Goal: Register for event/course

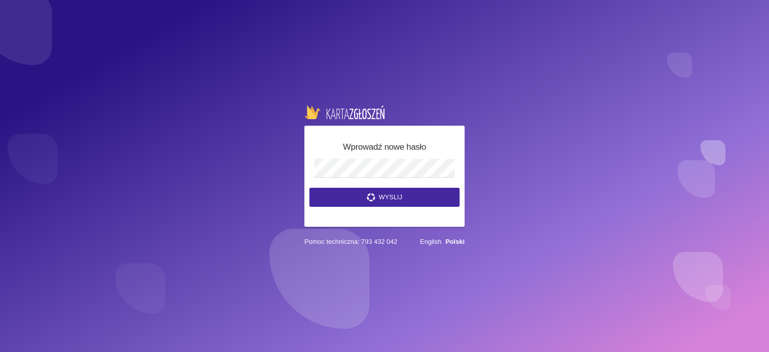
click at [674, 96] on div "Wprowadź nowe hasło Wyslij Pomoc techniczna: 793 432 042 English Polski" at bounding box center [384, 176] width 769 height 352
click at [398, 197] on button "Wyslij" at bounding box center [384, 197] width 150 height 19
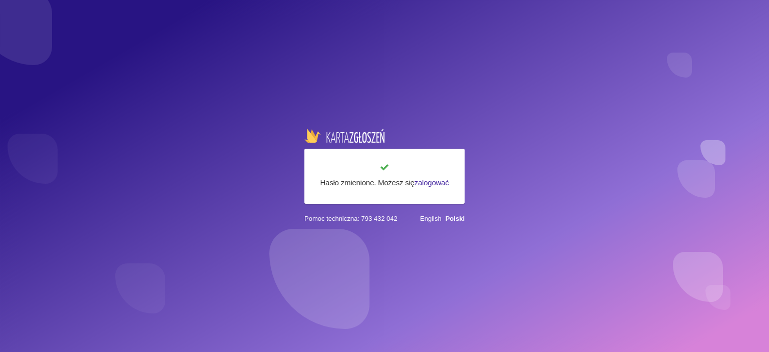
click at [421, 184] on link "zalogować" at bounding box center [431, 182] width 35 height 9
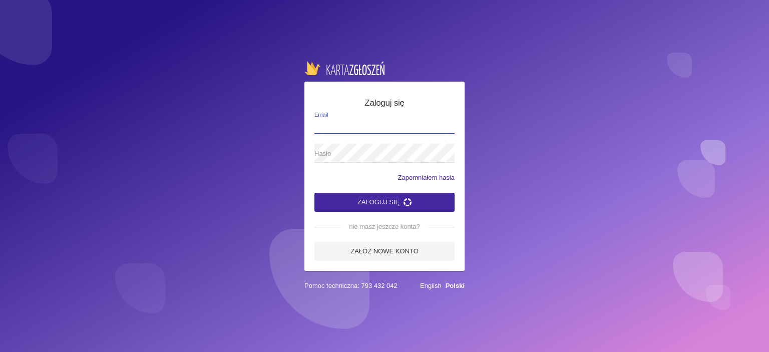
click at [336, 119] on label "Email" at bounding box center [384, 124] width 140 height 19
click at [336, 119] on input "Email" at bounding box center [384, 124] width 140 height 19
click at [336, 120] on input "Email" at bounding box center [384, 124] width 140 height 19
type input "[EMAIL_ADDRESS][DOMAIN_NAME]"
click at [380, 198] on button "Zaloguj się" at bounding box center [384, 202] width 140 height 19
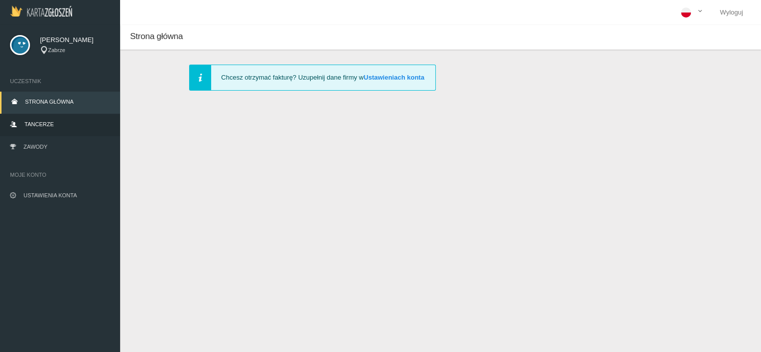
click at [46, 126] on span "Tancerze" at bounding box center [39, 124] width 29 height 6
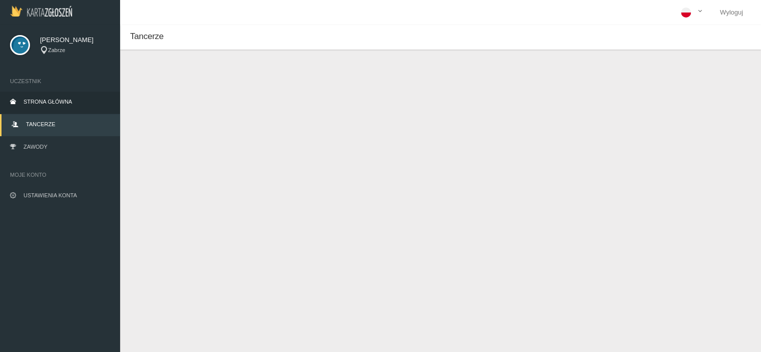
click at [63, 106] on link "Strona główna" at bounding box center [60, 103] width 120 height 22
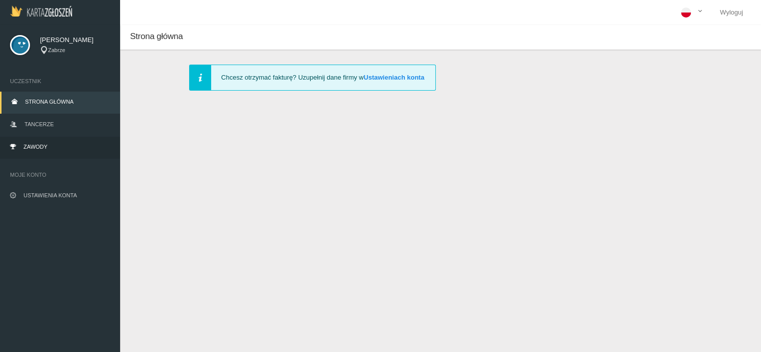
click at [42, 150] on link "Zawody" at bounding box center [60, 148] width 120 height 22
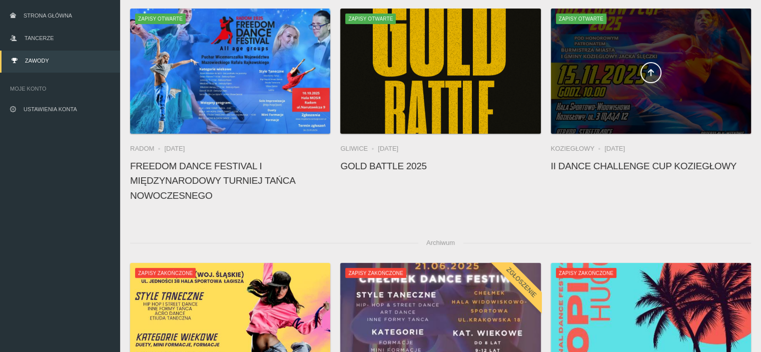
scroll to position [50, 0]
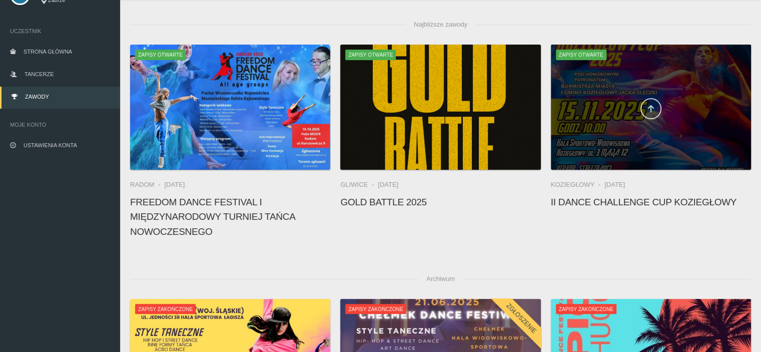
click at [654, 108] on icon at bounding box center [651, 109] width 8 height 8
click at [651, 104] on link at bounding box center [650, 108] width 21 height 21
click at [674, 83] on div at bounding box center [651, 107] width 200 height 125
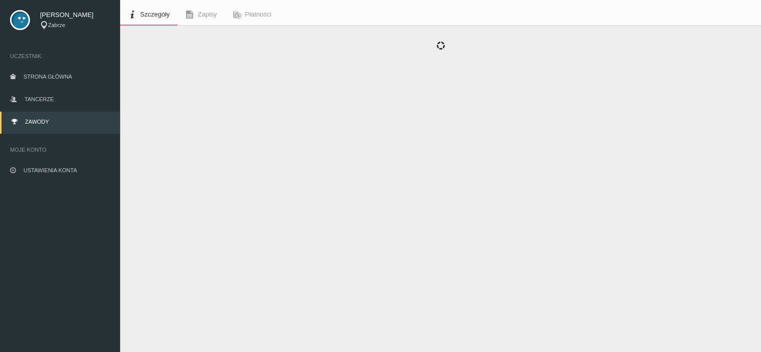
click at [586, 60] on div at bounding box center [440, 56] width 641 height 60
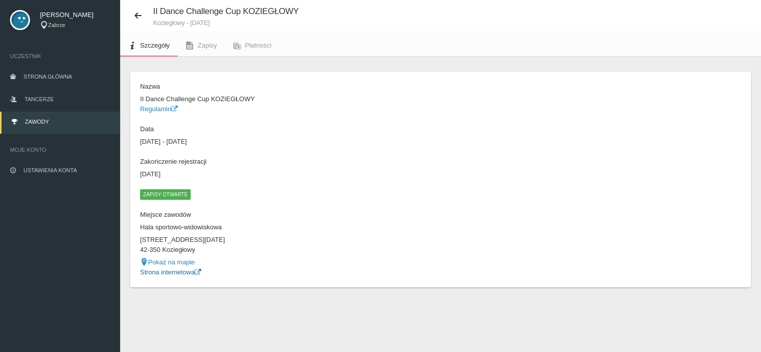
click at [181, 273] on link "Strona internetowa" at bounding box center [170, 272] width 61 height 8
click at [140, 14] on icon at bounding box center [138, 16] width 8 height 8
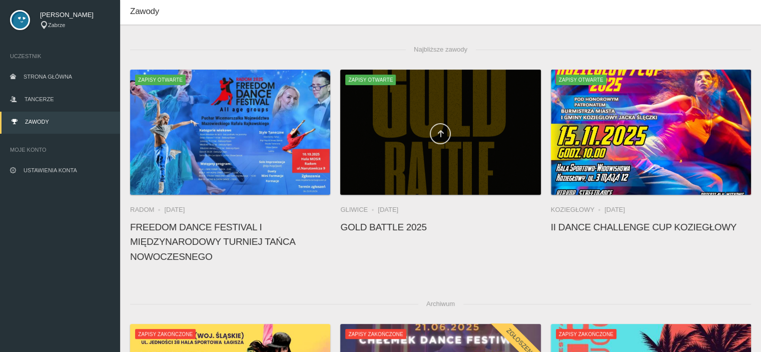
click at [441, 135] on icon at bounding box center [440, 134] width 8 height 8
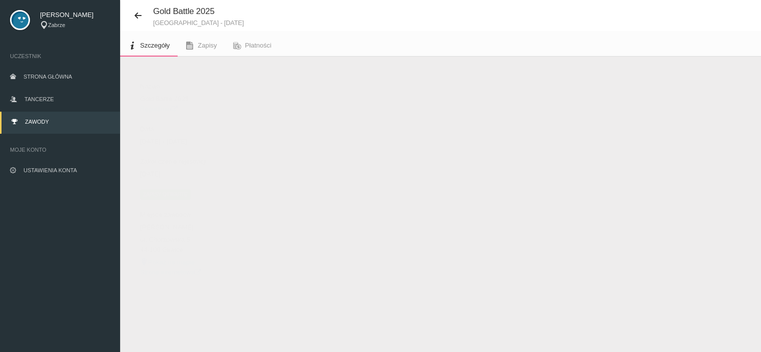
click at [151, 273] on link "Strona internetowa" at bounding box center [170, 272] width 61 height 8
click at [153, 110] on link "Regulamin" at bounding box center [159, 109] width 38 height 8
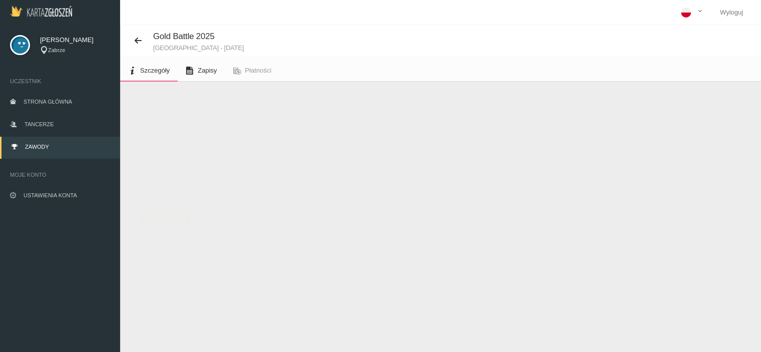
click at [206, 73] on span "Zapisy" at bounding box center [207, 71] width 19 height 8
click at [187, 107] on button "Dodaj występ" at bounding box center [164, 106] width 69 height 19
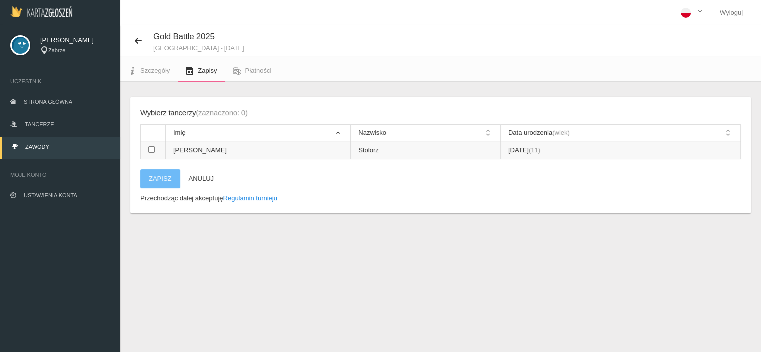
click at [150, 148] on input "checkbox" at bounding box center [151, 149] width 7 height 7
checkbox input "true"
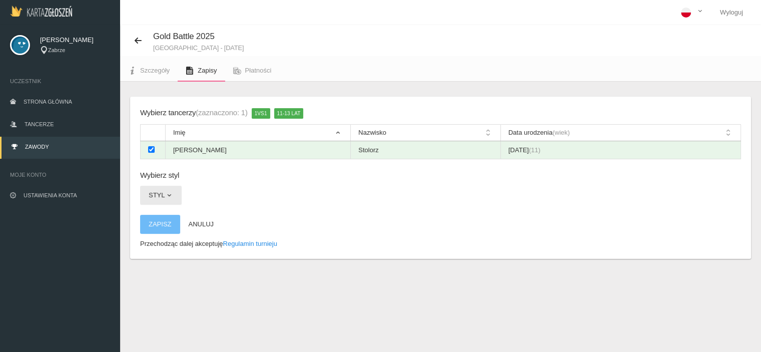
click at [174, 194] on button "Styl" at bounding box center [161, 195] width 42 height 19
click at [164, 216] on link "Hip-hop" at bounding box center [185, 219] width 90 height 18
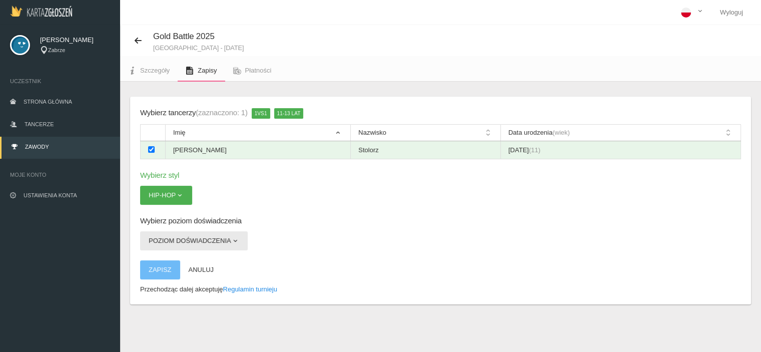
click at [229, 235] on button "Poziom doświadczenia" at bounding box center [194, 240] width 108 height 19
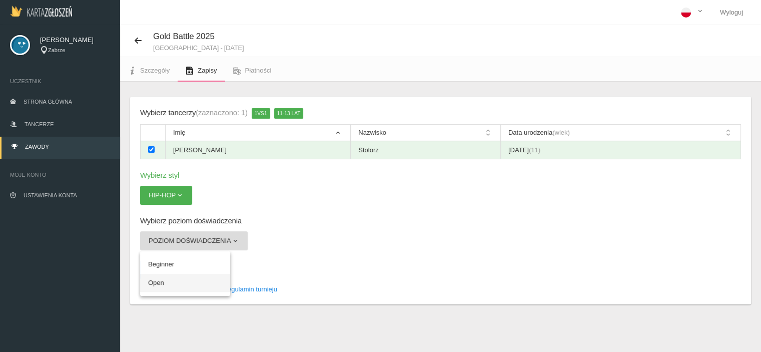
click at [173, 281] on link "Open" at bounding box center [185, 283] width 90 height 18
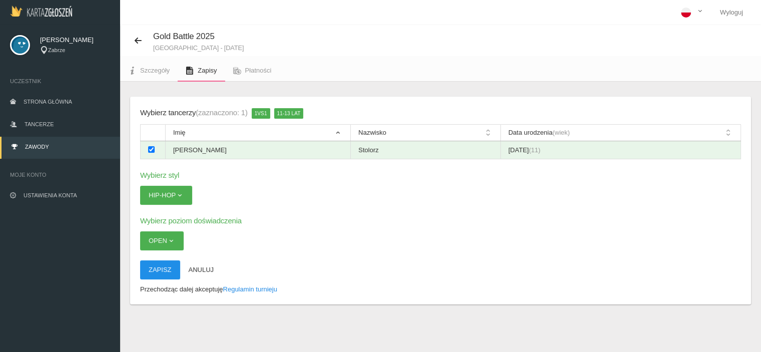
click at [155, 270] on button "Zapisz" at bounding box center [160, 269] width 40 height 19
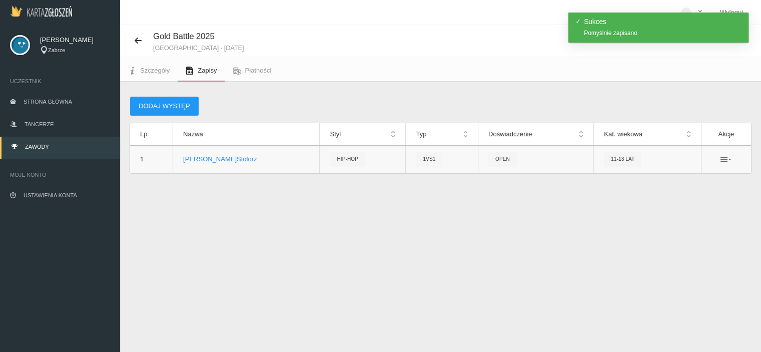
click at [727, 159] on icon at bounding box center [726, 159] width 11 height 8
click at [176, 106] on button "Dodaj występ" at bounding box center [164, 106] width 69 height 19
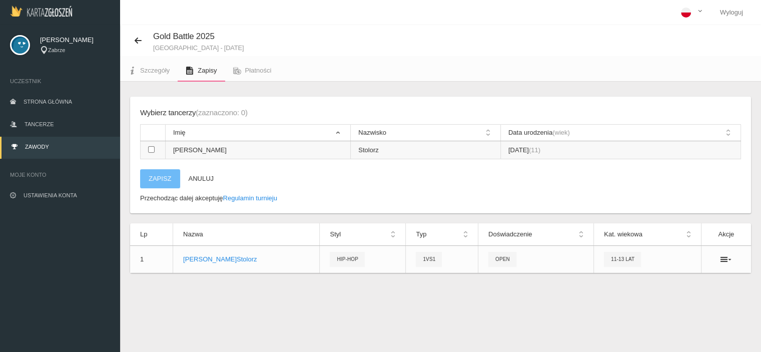
click at [149, 150] on input "checkbox" at bounding box center [151, 149] width 7 height 7
checkbox input "true"
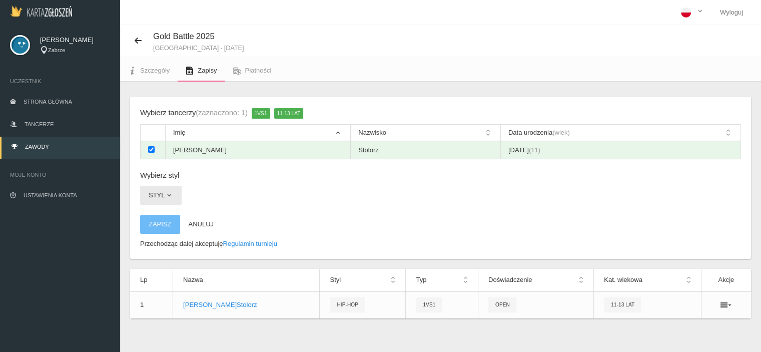
click at [168, 194] on span "button" at bounding box center [169, 195] width 8 height 8
click at [165, 239] on link "All styles" at bounding box center [185, 237] width 90 height 18
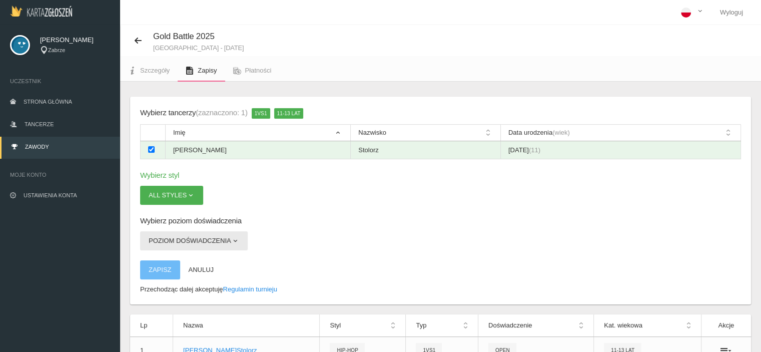
click at [222, 241] on button "Poziom doświadczenia" at bounding box center [194, 240] width 108 height 19
click at [170, 260] on link "Open" at bounding box center [185, 264] width 90 height 18
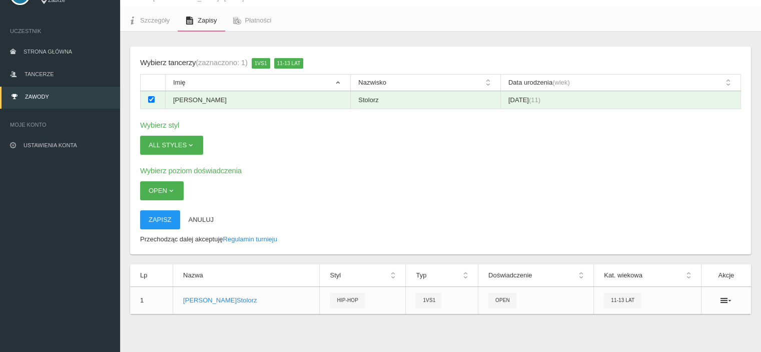
scroll to position [51, 0]
click at [168, 219] on button "Zapisz" at bounding box center [160, 219] width 40 height 19
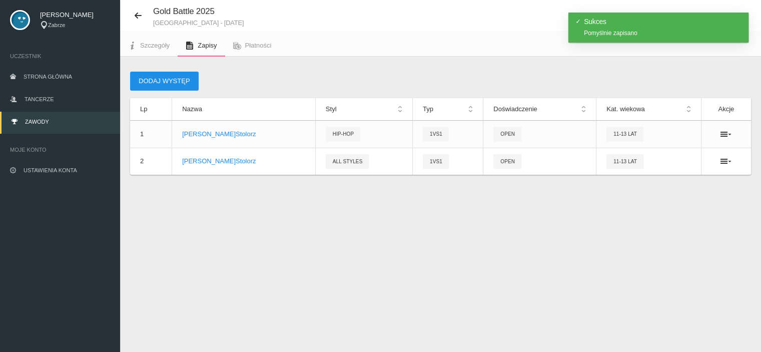
click at [184, 78] on button "Dodaj występ" at bounding box center [164, 81] width 69 height 19
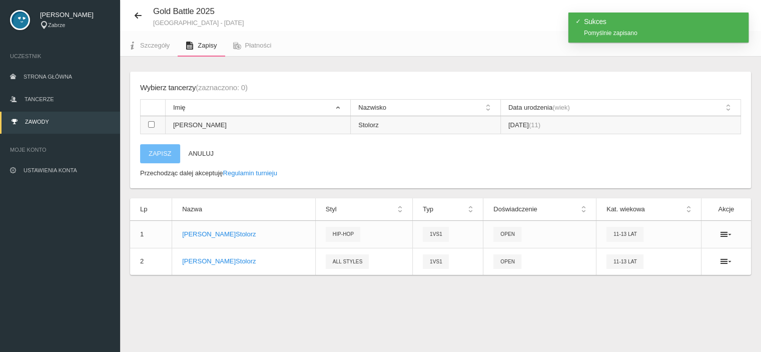
click at [151, 124] on input "checkbox" at bounding box center [151, 124] width 7 height 7
checkbox input "true"
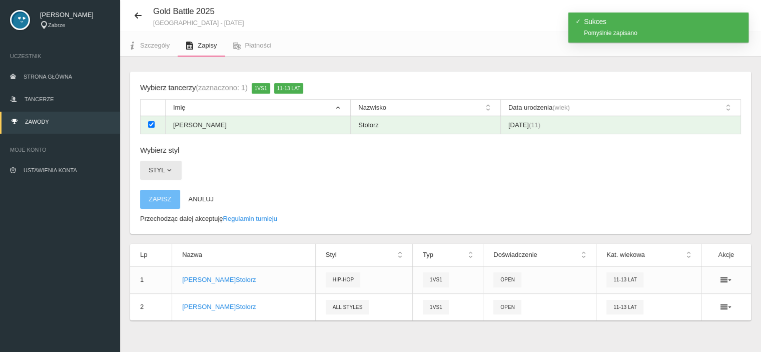
click at [173, 173] on button "Styl" at bounding box center [161, 170] width 42 height 19
click at [168, 208] on link "All styles" at bounding box center [185, 212] width 90 height 18
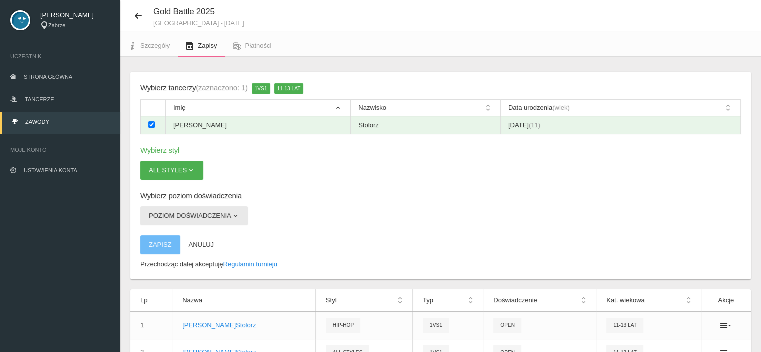
click at [231, 216] on span "button" at bounding box center [235, 216] width 8 height 8
click at [165, 239] on link "Open" at bounding box center [185, 239] width 90 height 18
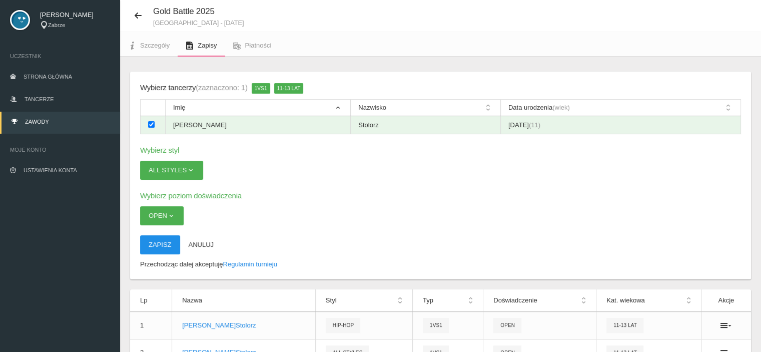
click at [163, 244] on button "Zapisz" at bounding box center [160, 244] width 40 height 19
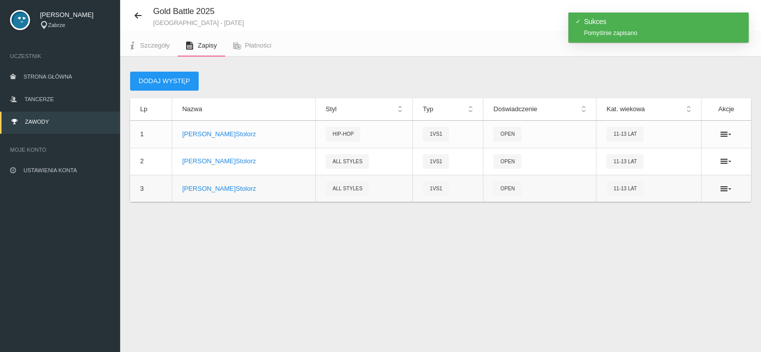
click at [719, 186] on ul at bounding box center [727, 189] width 30 height 8
click at [726, 187] on icon at bounding box center [726, 189] width 11 height 8
click at [653, 224] on link "Usuń" at bounding box center [676, 224] width 100 height 18
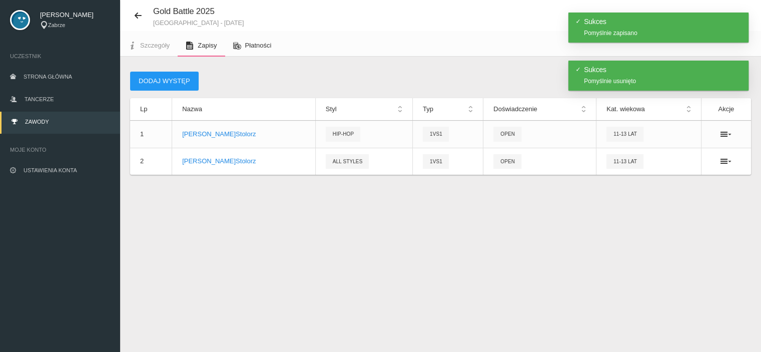
click at [266, 46] on span "Płatności" at bounding box center [258, 46] width 27 height 8
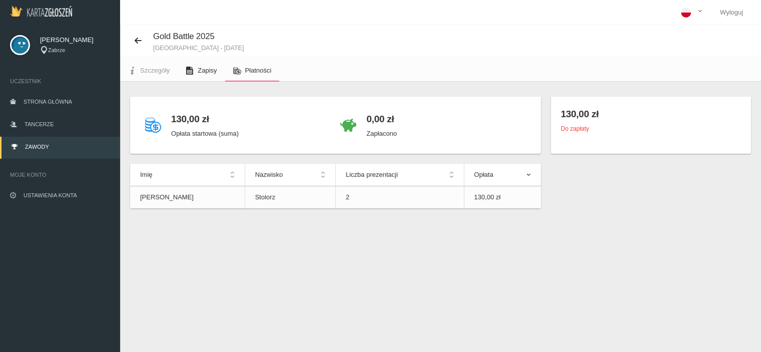
click at [211, 73] on span "Zapisy" at bounding box center [207, 71] width 19 height 8
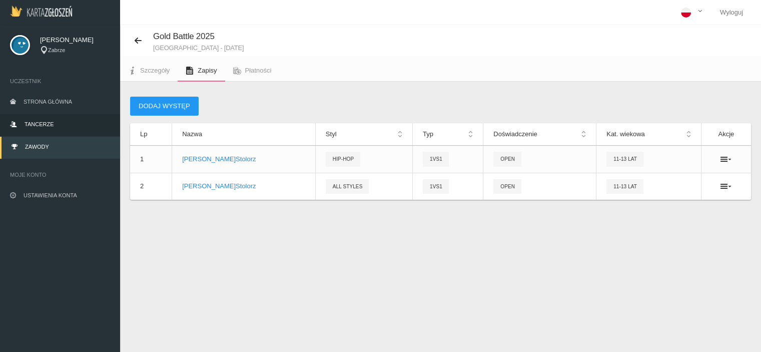
click at [61, 125] on link "Tancerze" at bounding box center [60, 125] width 120 height 22
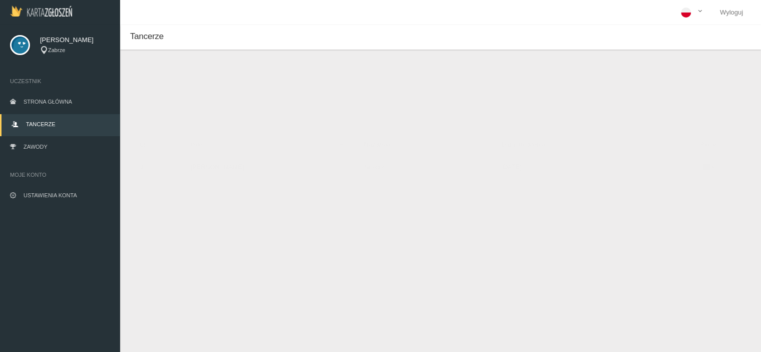
click at [190, 89] on button "Dodaj tancerza" at bounding box center [178, 84] width 76 height 19
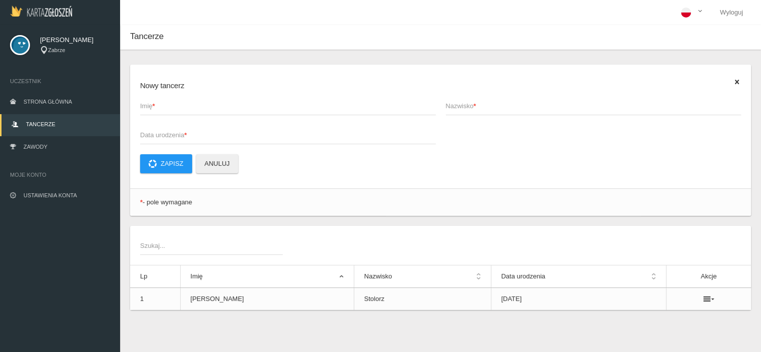
click at [167, 104] on span "Imię *" at bounding box center [283, 106] width 286 height 10
click at [167, 104] on input "Imię *" at bounding box center [288, 105] width 296 height 19
type input "Marysia"
type input "Wróbel"
type input "[DATE]"
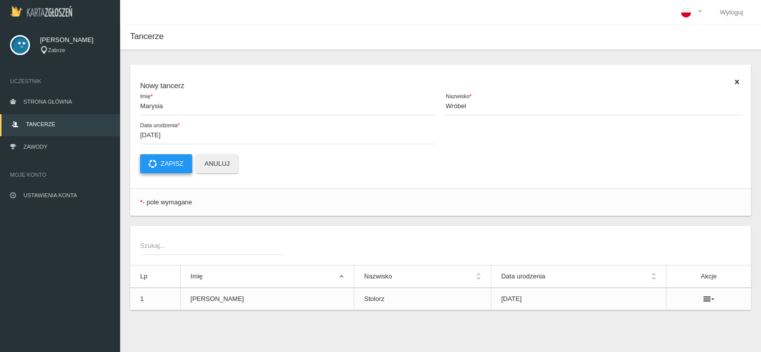
click at [172, 162] on button "Zapisz" at bounding box center [166, 163] width 52 height 19
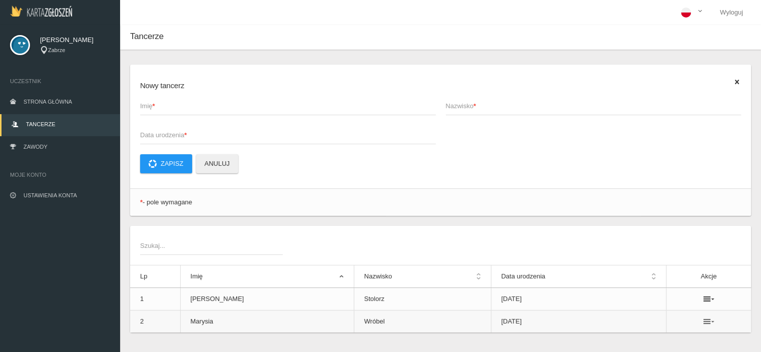
click at [703, 320] on icon at bounding box center [708, 321] width 11 height 8
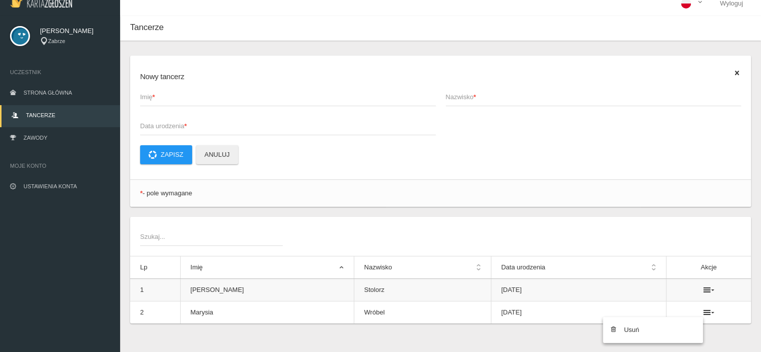
scroll to position [25, 0]
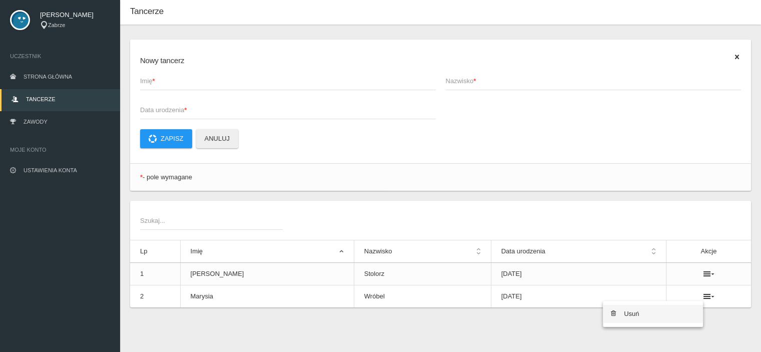
click at [629, 316] on link "Usuń" at bounding box center [653, 314] width 100 height 18
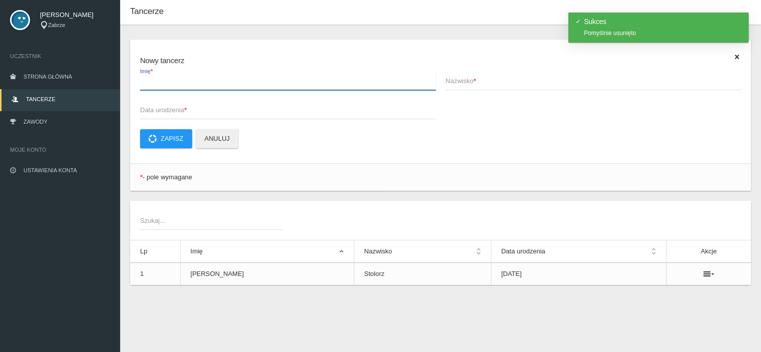
click at [224, 87] on input "Imię *" at bounding box center [288, 80] width 296 height 19
type input "Marysia"
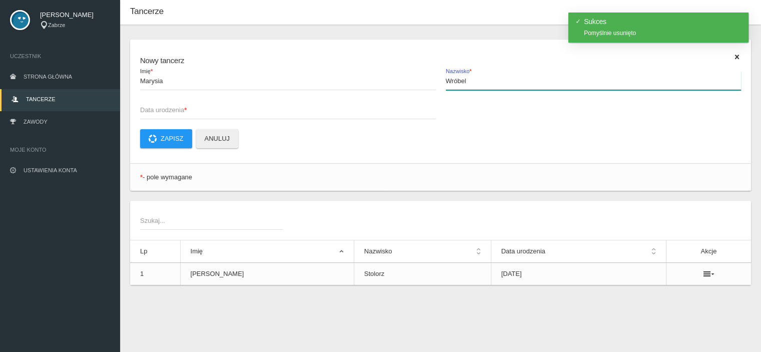
type input "Wróbel"
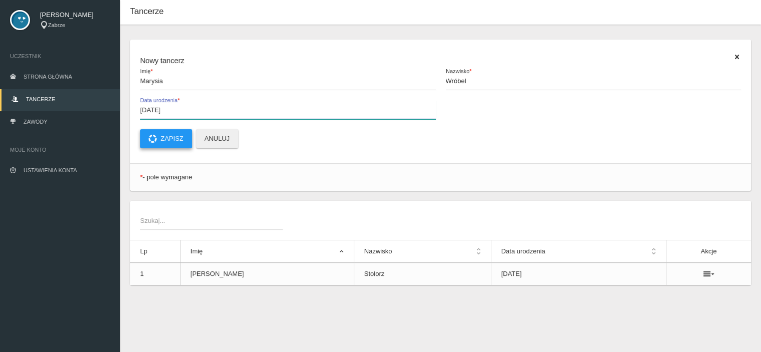
type input "[DATE]"
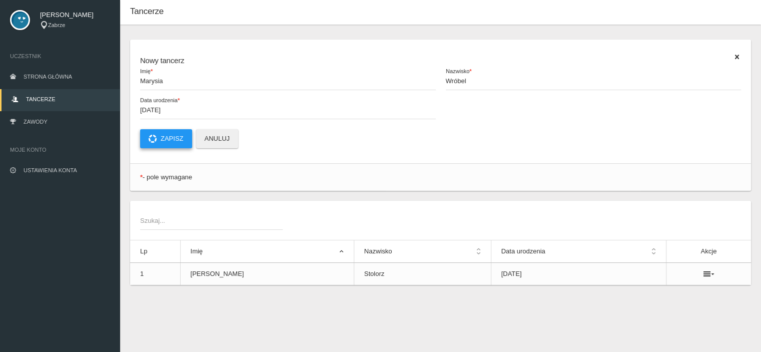
click at [182, 137] on button "Zapisz" at bounding box center [166, 138] width 52 height 19
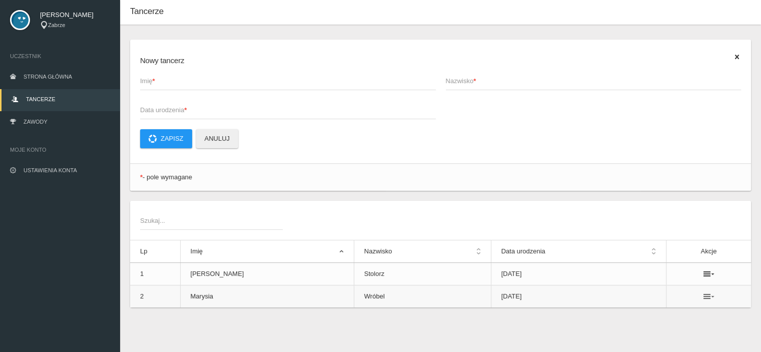
click at [704, 299] on icon at bounding box center [708, 296] width 11 height 8
click at [657, 312] on link "Usuń" at bounding box center [653, 314] width 100 height 18
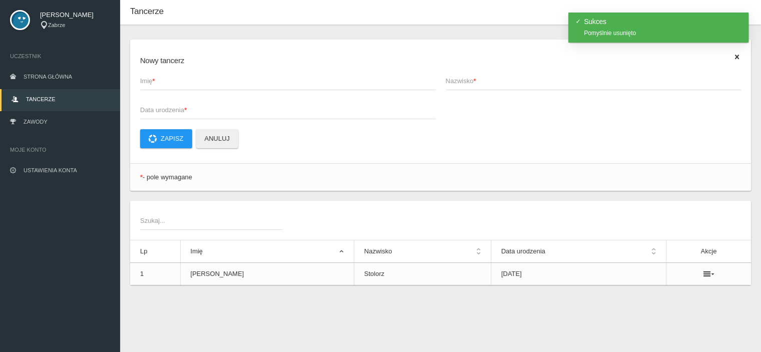
click at [206, 84] on span "Imię *" at bounding box center [283, 81] width 286 height 10
click at [206, 84] on input "Imię *" at bounding box center [288, 80] width 296 height 19
type input "Marysi"
type input "Wróbel"
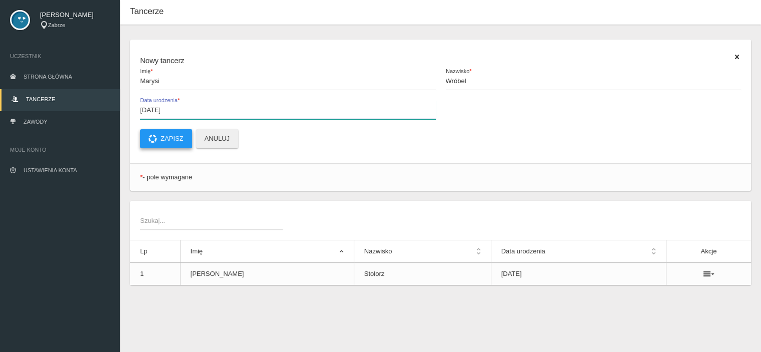
type input "[DATE]"
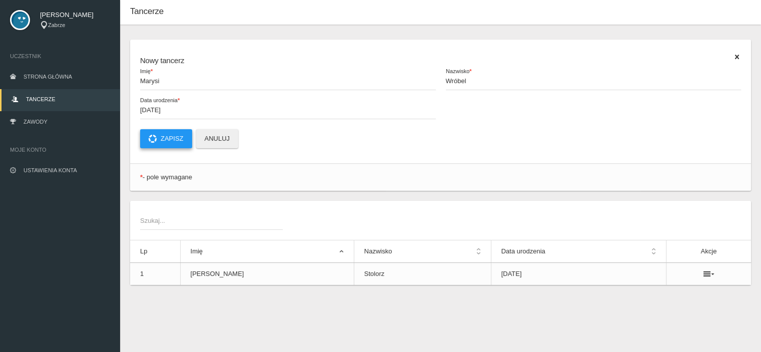
click at [165, 144] on button "Zapisz" at bounding box center [166, 138] width 52 height 19
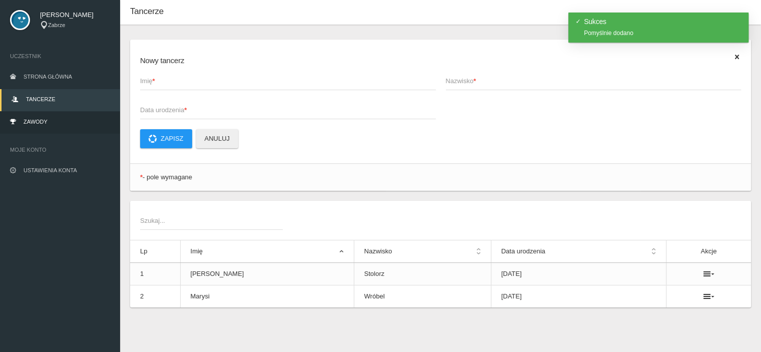
click at [51, 115] on link "Zawody" at bounding box center [60, 123] width 120 height 22
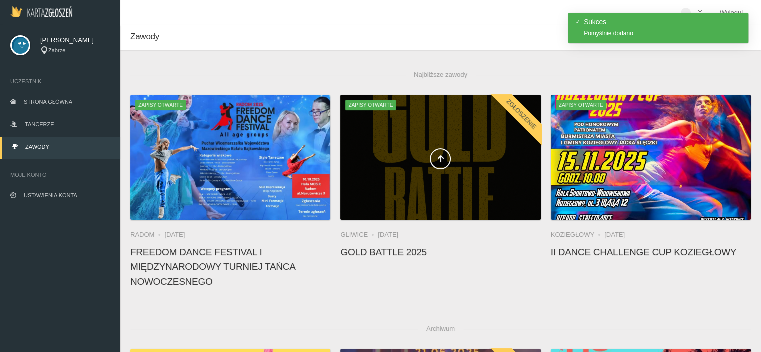
click at [400, 152] on span at bounding box center [440, 158] width 200 height 21
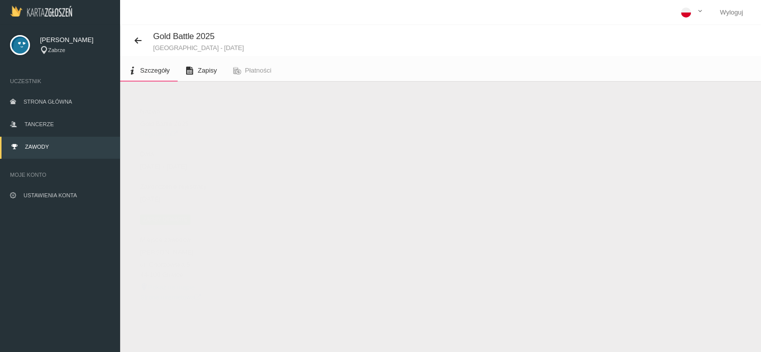
click at [212, 75] on link "Zapisy" at bounding box center [201, 71] width 47 height 22
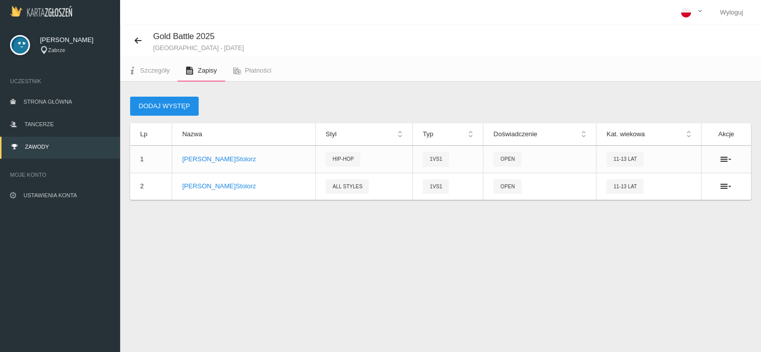
click at [166, 108] on button "Dodaj występ" at bounding box center [164, 106] width 69 height 19
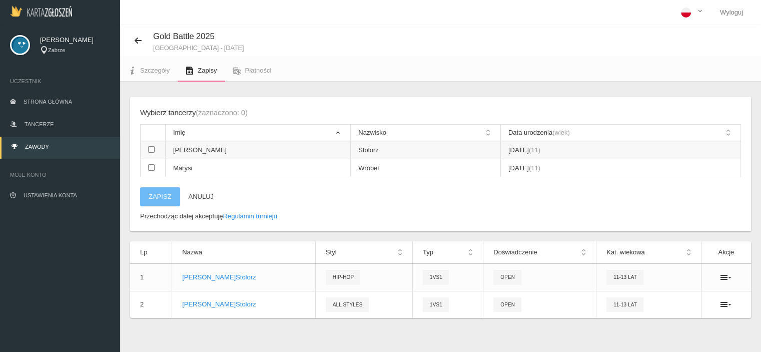
click at [151, 149] on input "checkbox" at bounding box center [151, 149] width 7 height 7
checkbox input "true"
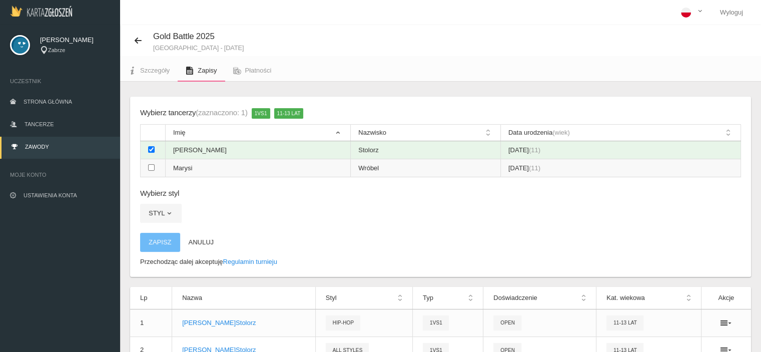
click at [150, 166] on input "checkbox" at bounding box center [151, 167] width 7 height 7
checkbox input "true"
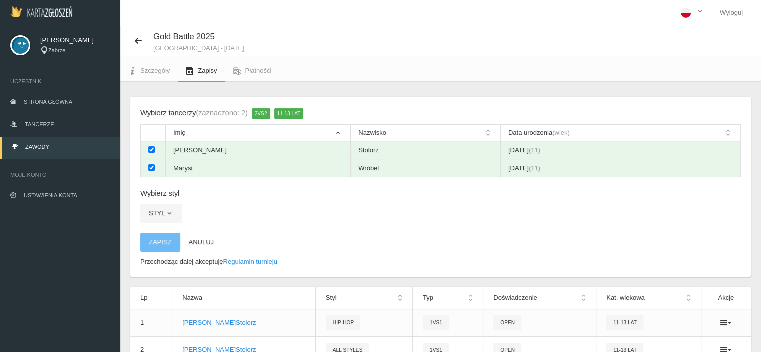
scroll to position [50, 0]
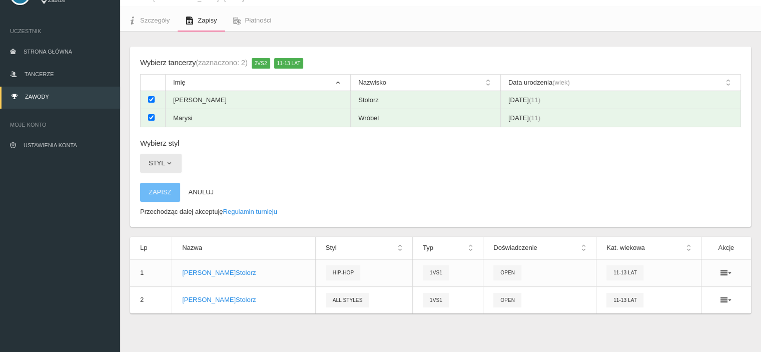
click at [172, 165] on span "button" at bounding box center [169, 163] width 8 height 8
click at [163, 186] on link "All styles" at bounding box center [185, 187] width 90 height 18
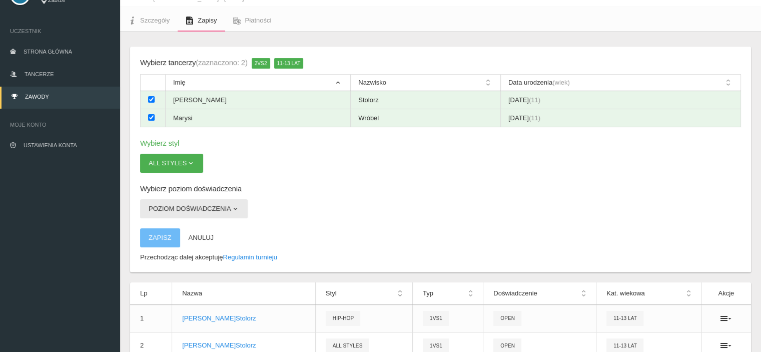
click at [239, 205] on button "Poziom doświadczenia" at bounding box center [194, 208] width 108 height 19
click at [175, 231] on link "Open" at bounding box center [185, 232] width 90 height 18
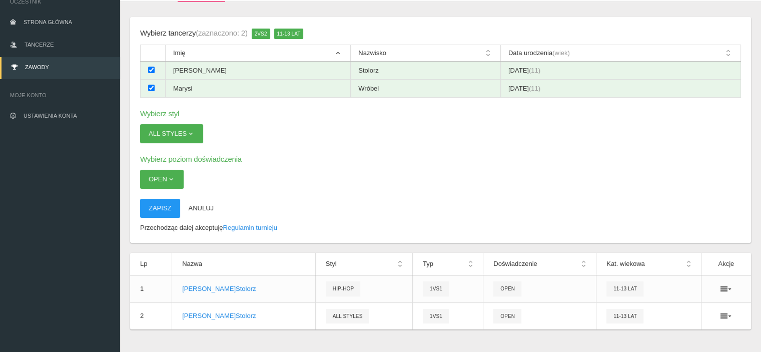
scroll to position [96, 0]
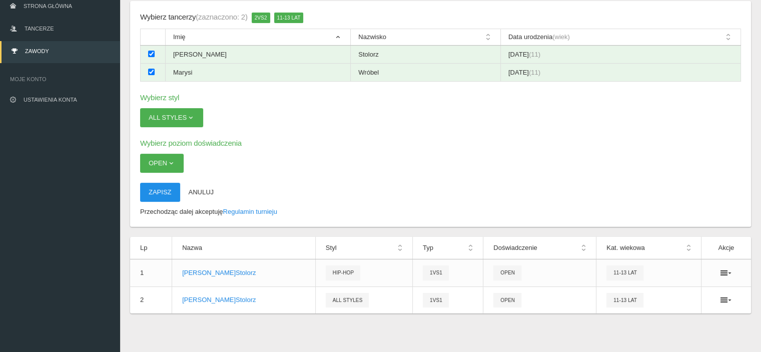
click at [159, 189] on button "Zapisz" at bounding box center [160, 192] width 40 height 19
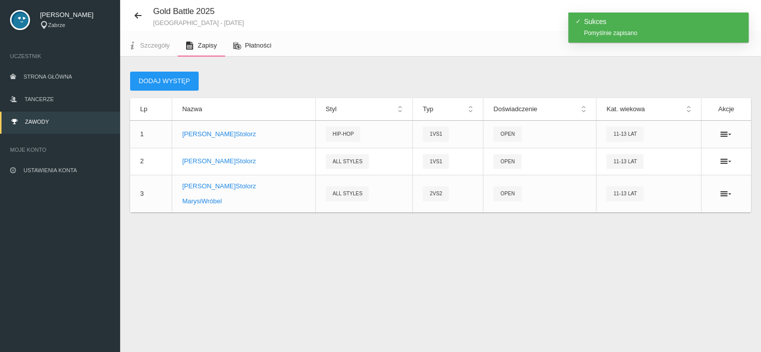
click at [255, 44] on span "Płatności" at bounding box center [258, 46] width 27 height 8
